Goal: Use online tool/utility

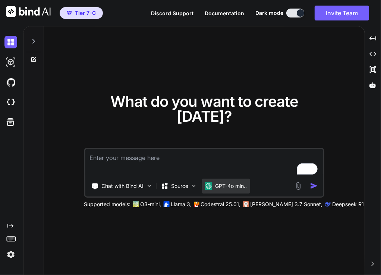
click at [234, 182] on p "GPT-4o min.." at bounding box center [231, 185] width 32 height 7
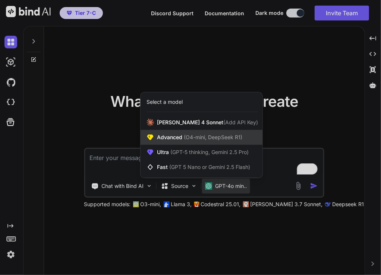
click at [194, 142] on div "Advanced (O4-mini, DeepSeek R1)" at bounding box center [201, 137] width 122 height 15
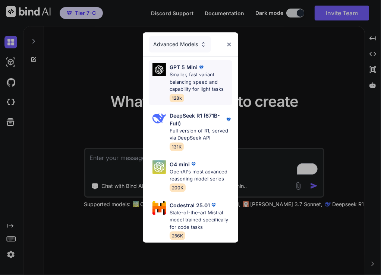
click at [180, 81] on p "Smaller, fast variant balancing speed and capability for light tasks" at bounding box center [200, 82] width 63 height 22
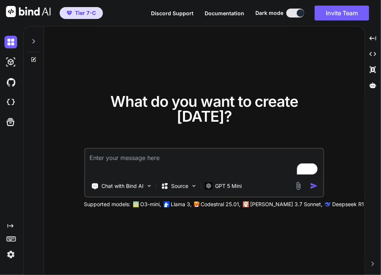
click at [11, 253] on img at bounding box center [10, 254] width 13 height 13
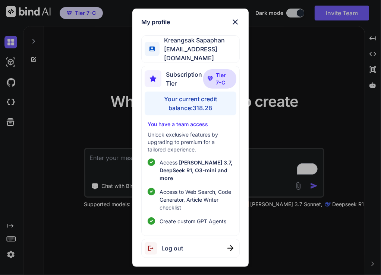
click at [45, 109] on div "My profile [PERSON_NAME] [EMAIL_ADDRESS][DOMAIN_NAME] Subscription Tier Tier 7-…" at bounding box center [190, 137] width 381 height 275
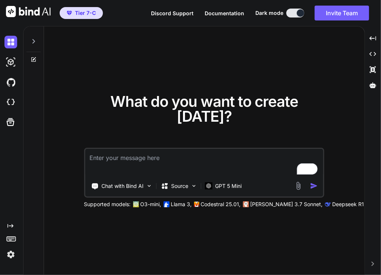
click at [139, 155] on textarea "To enrich screen reader interactions, please activate Accessibility in Grammarl…" at bounding box center [204, 163] width 238 height 28
type textarea "hi"
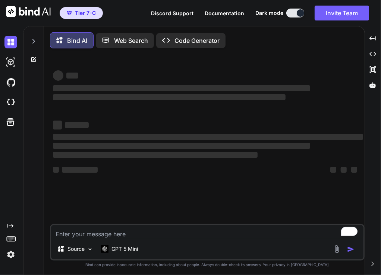
click at [11, 254] on img at bounding box center [10, 254] width 13 height 13
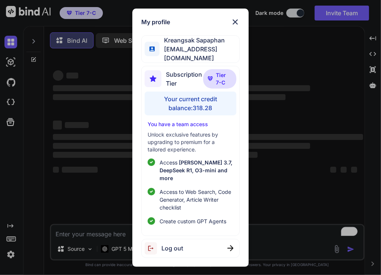
click at [116, 150] on div "My profile [PERSON_NAME] [EMAIL_ADDRESS][DOMAIN_NAME] Subscription Tier Tier 7-…" at bounding box center [190, 137] width 381 height 275
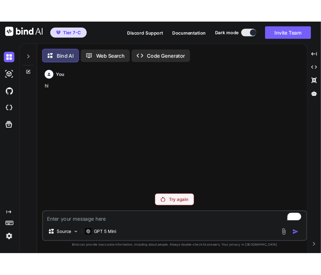
scroll to position [3, 0]
